Goal: Transaction & Acquisition: Purchase product/service

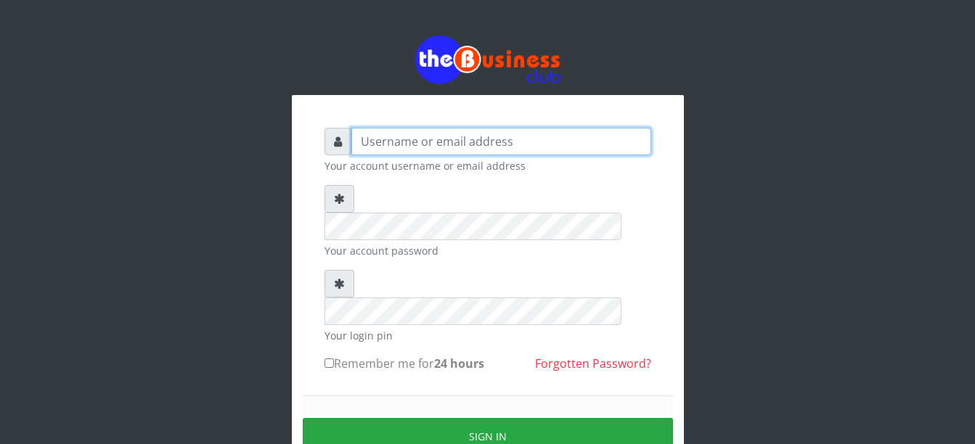
type input "Busybrain2"
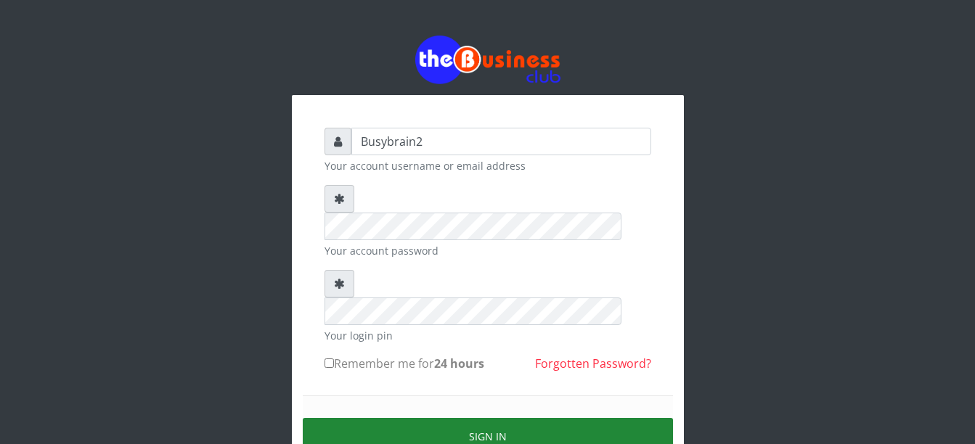
click at [522, 418] on button "Sign in" at bounding box center [488, 436] width 370 height 37
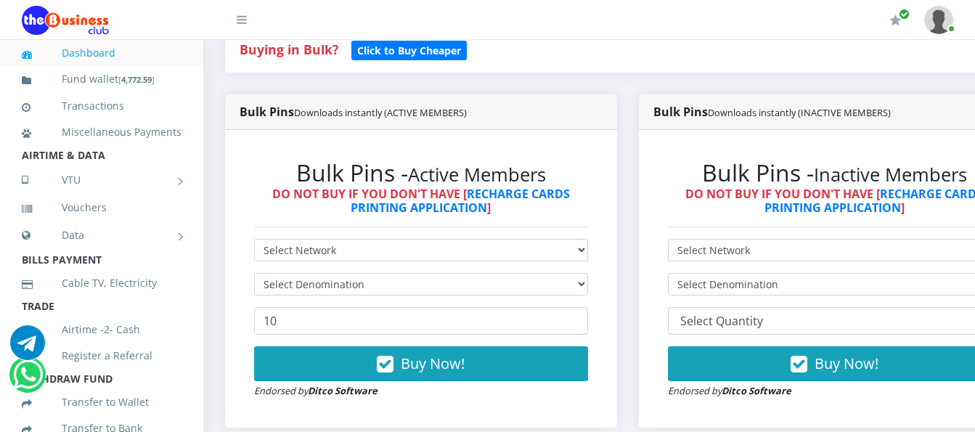
scroll to position [363, 0]
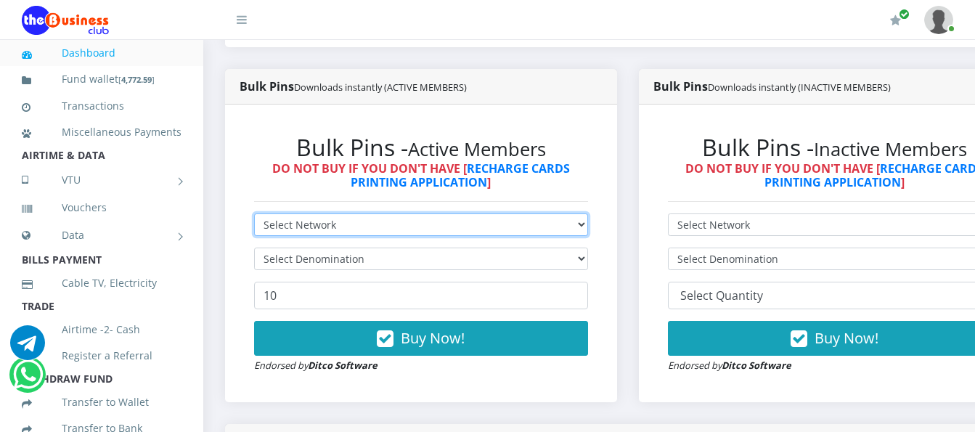
click at [331, 214] on select "Select Network MTN Globacom 9Mobile Airtel" at bounding box center [421, 225] width 334 height 23
select select "MTN"
click at [254, 214] on select "Select Network MTN Globacom 9Mobile Airtel" at bounding box center [421, 225] width 334 height 23
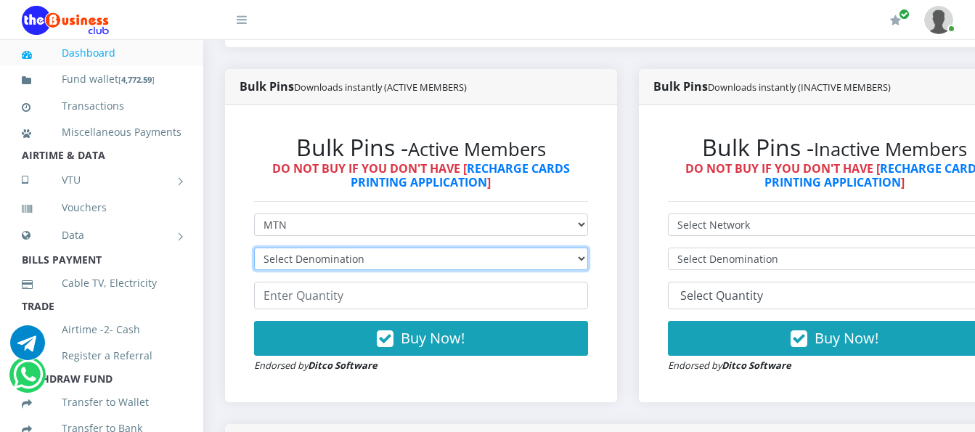
click at [317, 248] on select "Select Denomination MTN NGN100 - ₦96.99 MTN NGN200 - ₦193.98 MTN NGN400 - ₦387.…" at bounding box center [421, 259] width 334 height 23
select select "96.99-100"
click at [254, 248] on select "Select Denomination MTN NGN100 - ₦96.99 MTN NGN200 - ₦193.98 MTN NGN400 - ₦387.…" at bounding box center [421, 259] width 334 height 23
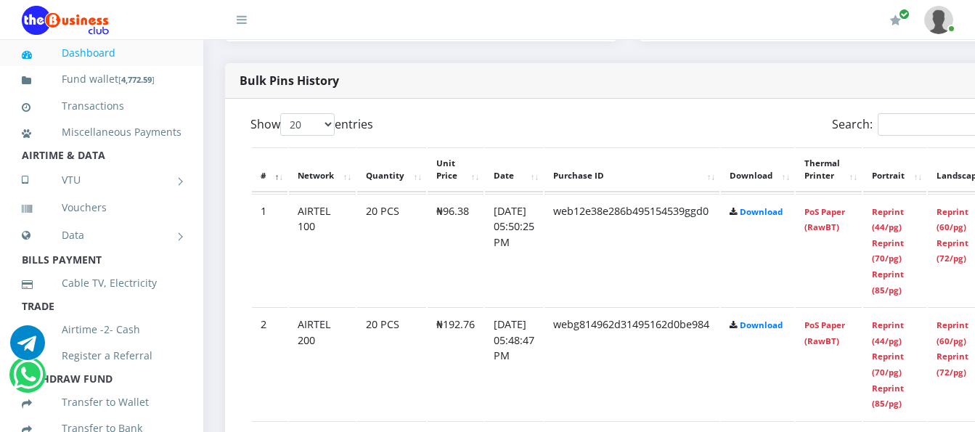
scroll to position [726, 0]
